Goal: Contribute content

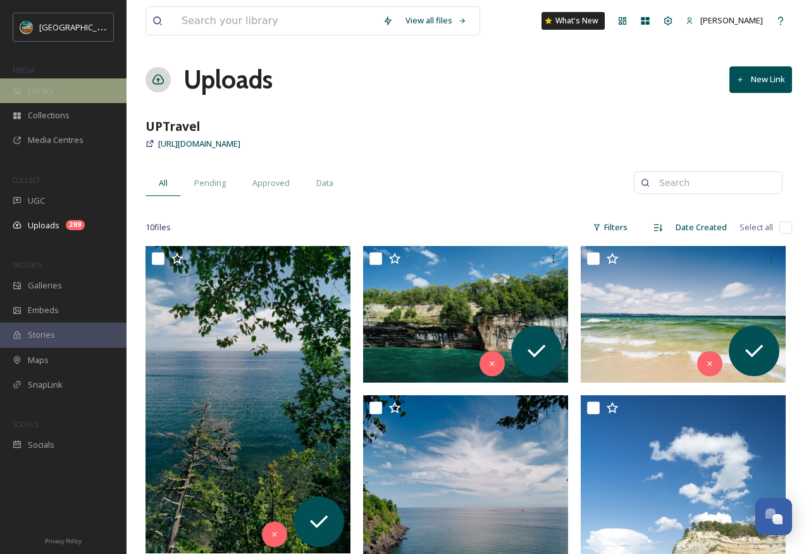
click at [40, 88] on span "Library" at bounding box center [40, 91] width 25 height 12
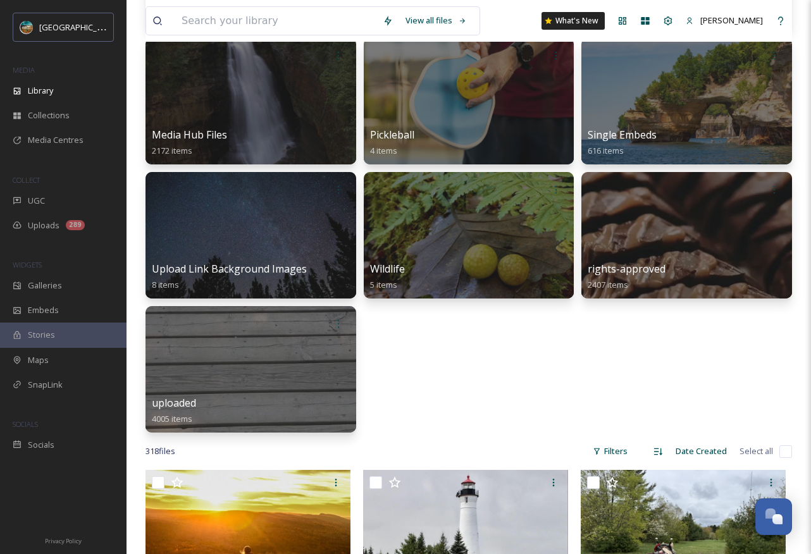
scroll to position [367, 0]
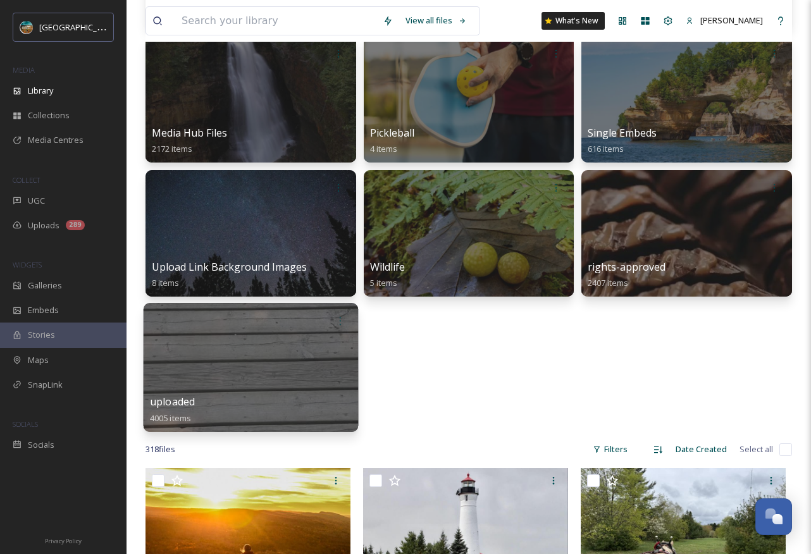
click at [264, 344] on div at bounding box center [251, 367] width 214 height 129
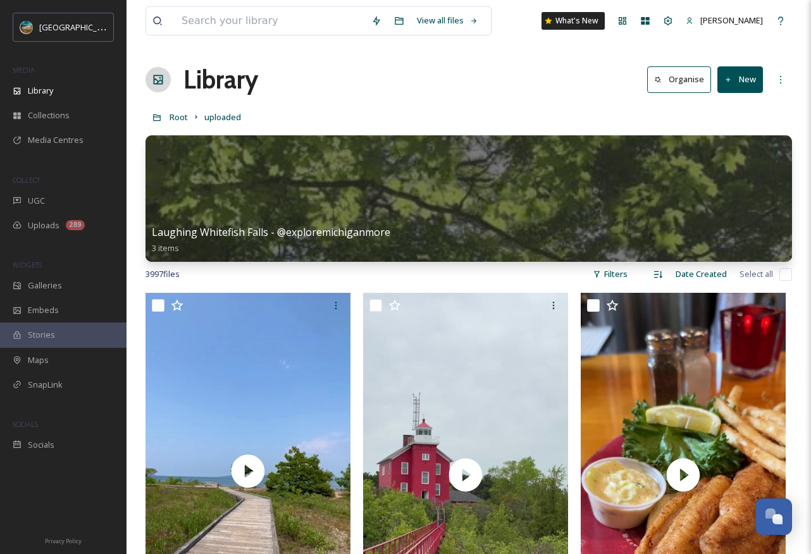
click at [749, 85] on button "New" at bounding box center [740, 79] width 46 height 26
click at [741, 103] on span "File Upload" at bounding box center [734, 109] width 42 height 12
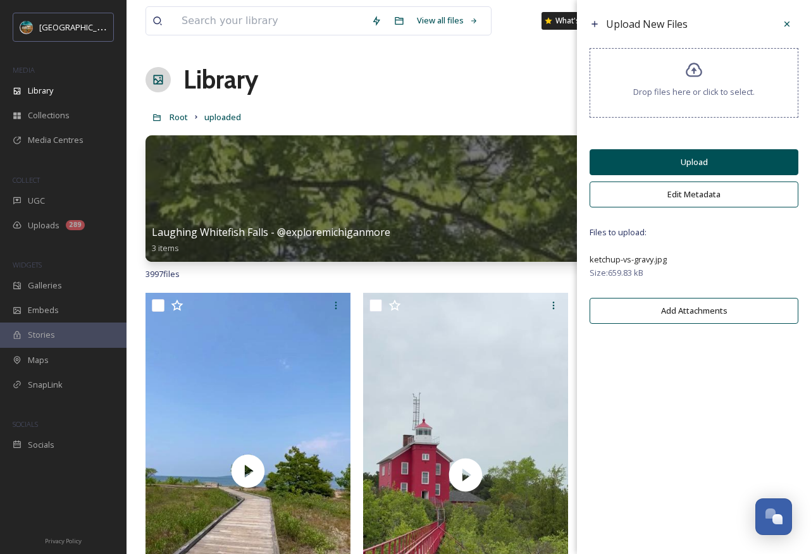
click at [718, 164] on button "Upload" at bounding box center [693, 162] width 209 height 26
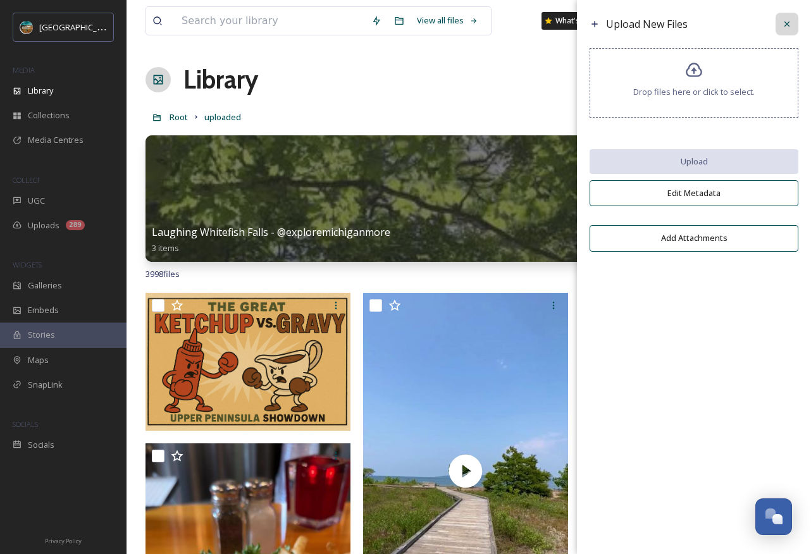
click at [783, 28] on icon at bounding box center [787, 24] width 10 height 10
